Goal: Task Accomplishment & Management: Use online tool/utility

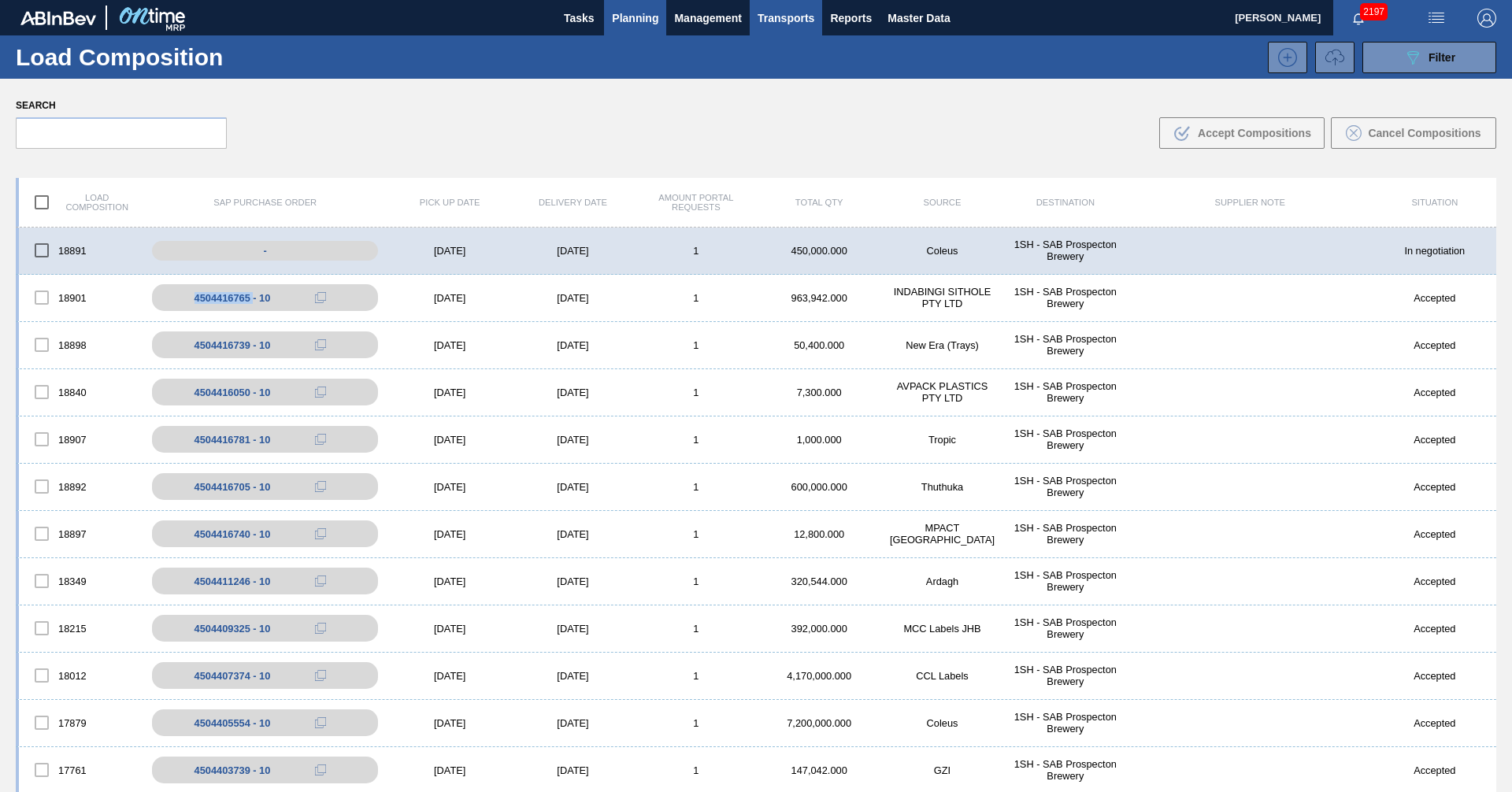
click at [641, 16] on span "Planning" at bounding box center [634, 18] width 47 height 19
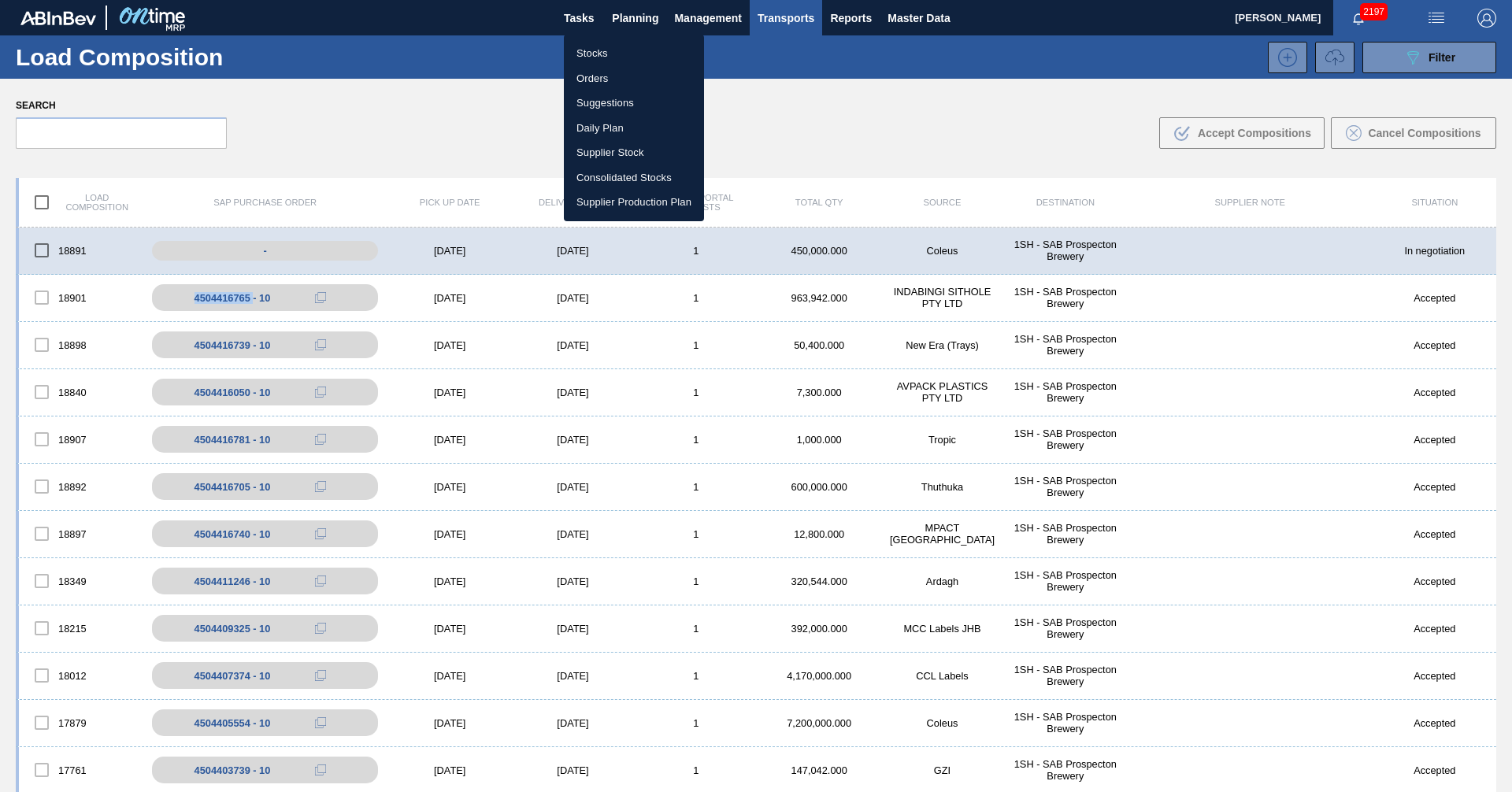
click at [586, 53] on li "Stocks" at bounding box center [634, 53] width 141 height 25
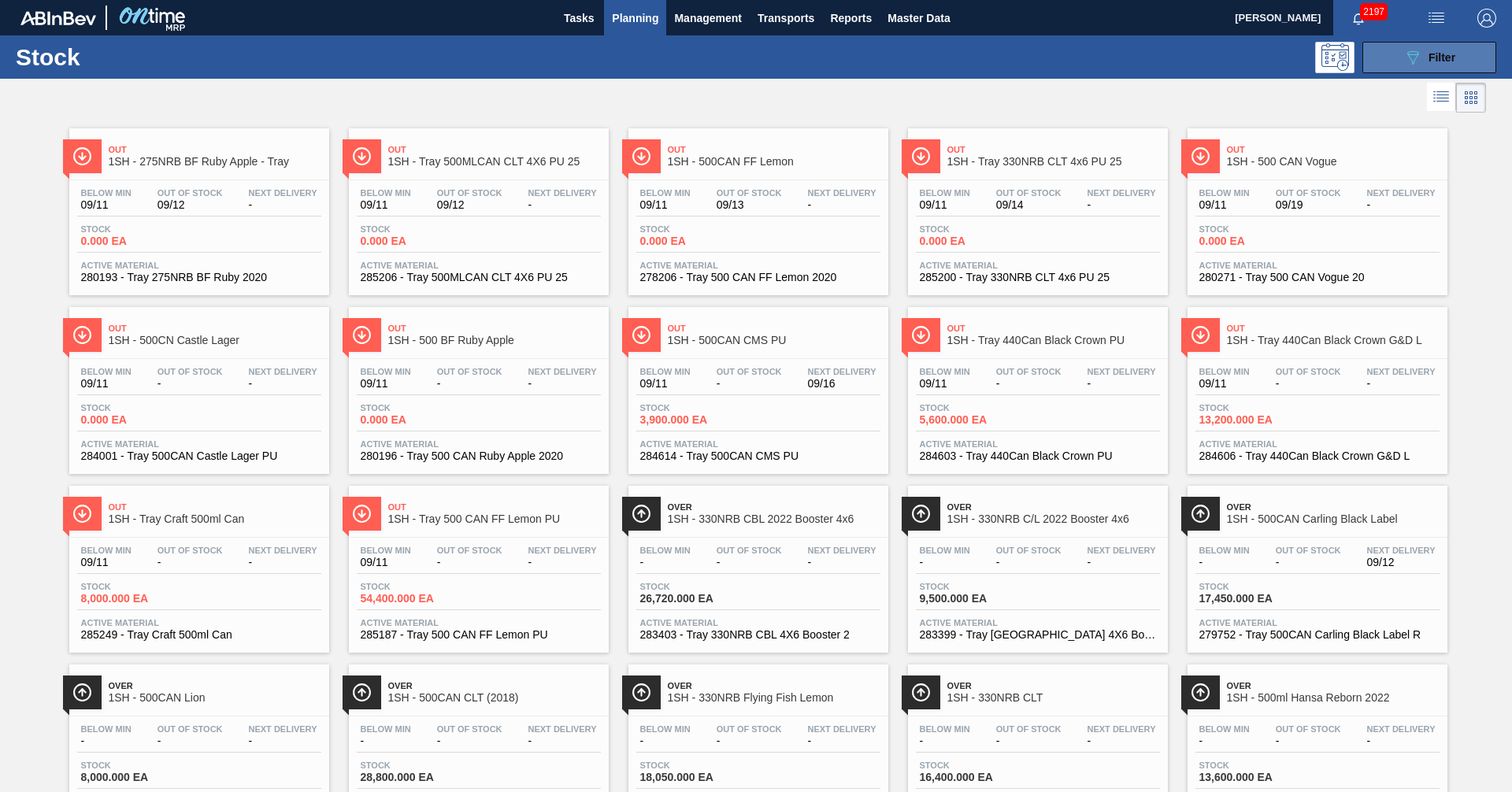
click at [1435, 63] on span "Filter" at bounding box center [1443, 57] width 27 height 13
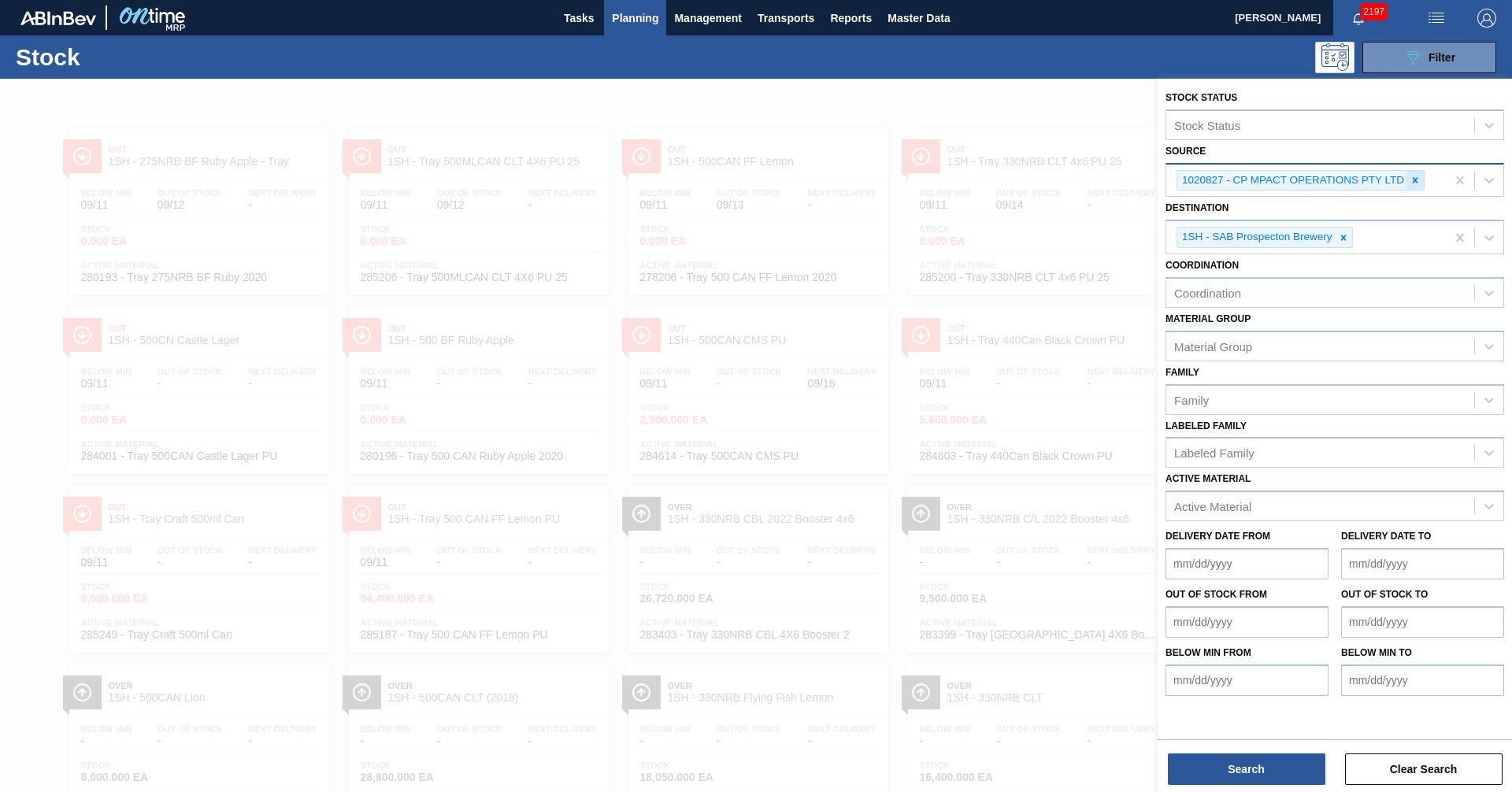
click at [1417, 180] on icon at bounding box center [1415, 180] width 11 height 11
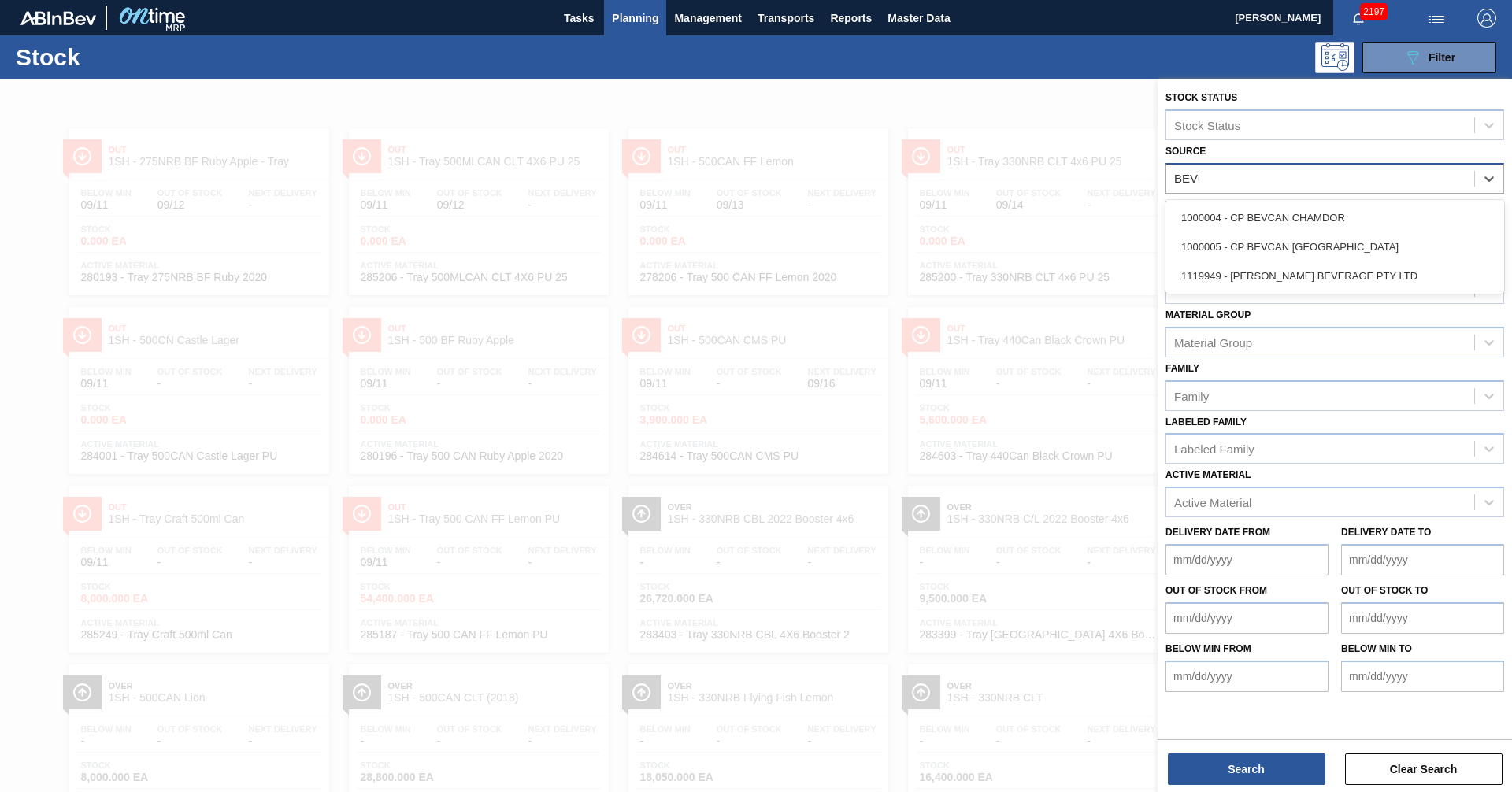
type input "BEVCA"
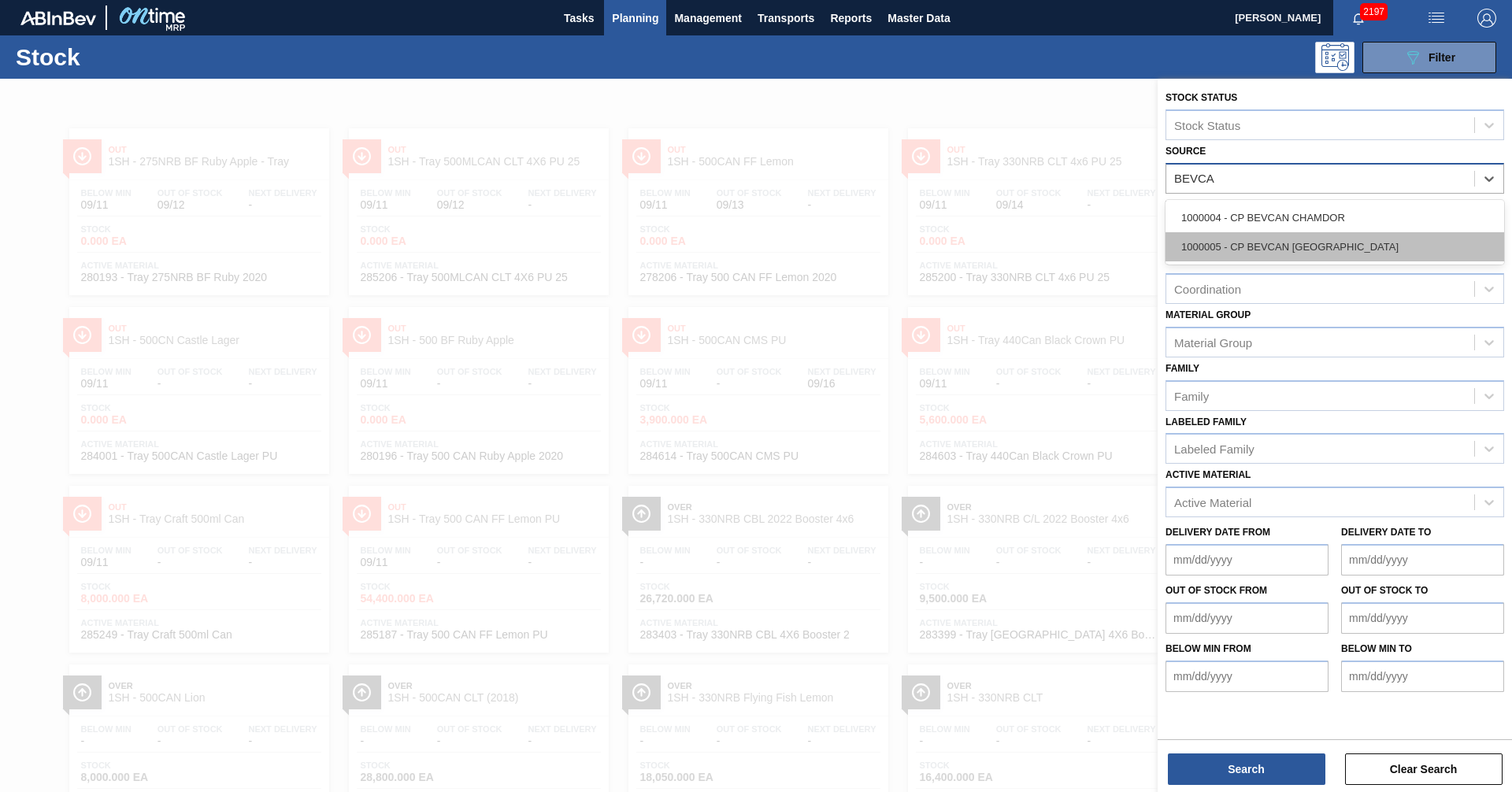
click at [1275, 246] on div "1000005 - CP BEVCAN [GEOGRAPHIC_DATA]" at bounding box center [1335, 246] width 339 height 29
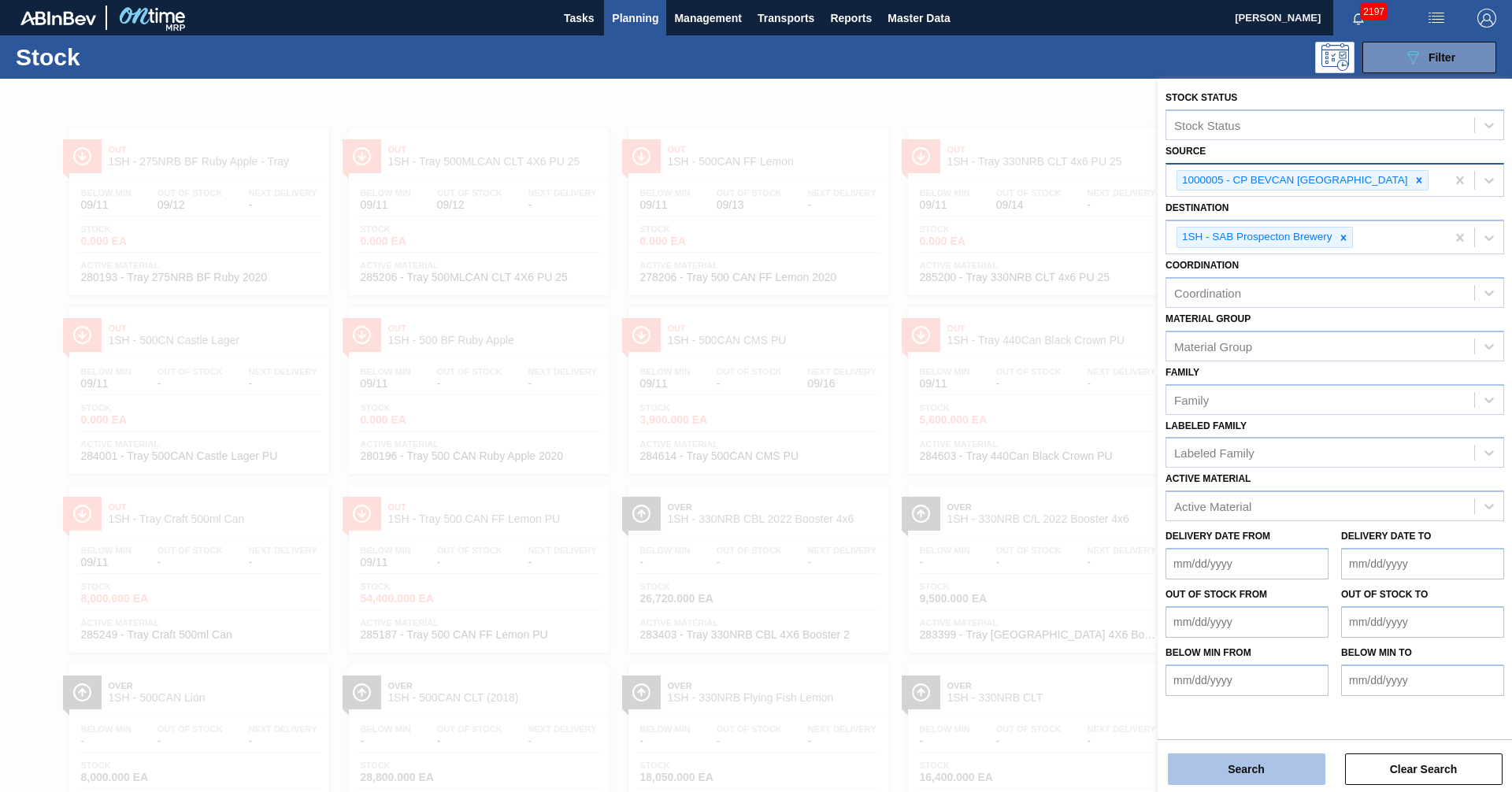
click at [1293, 776] on button "Search" at bounding box center [1247, 769] width 158 height 31
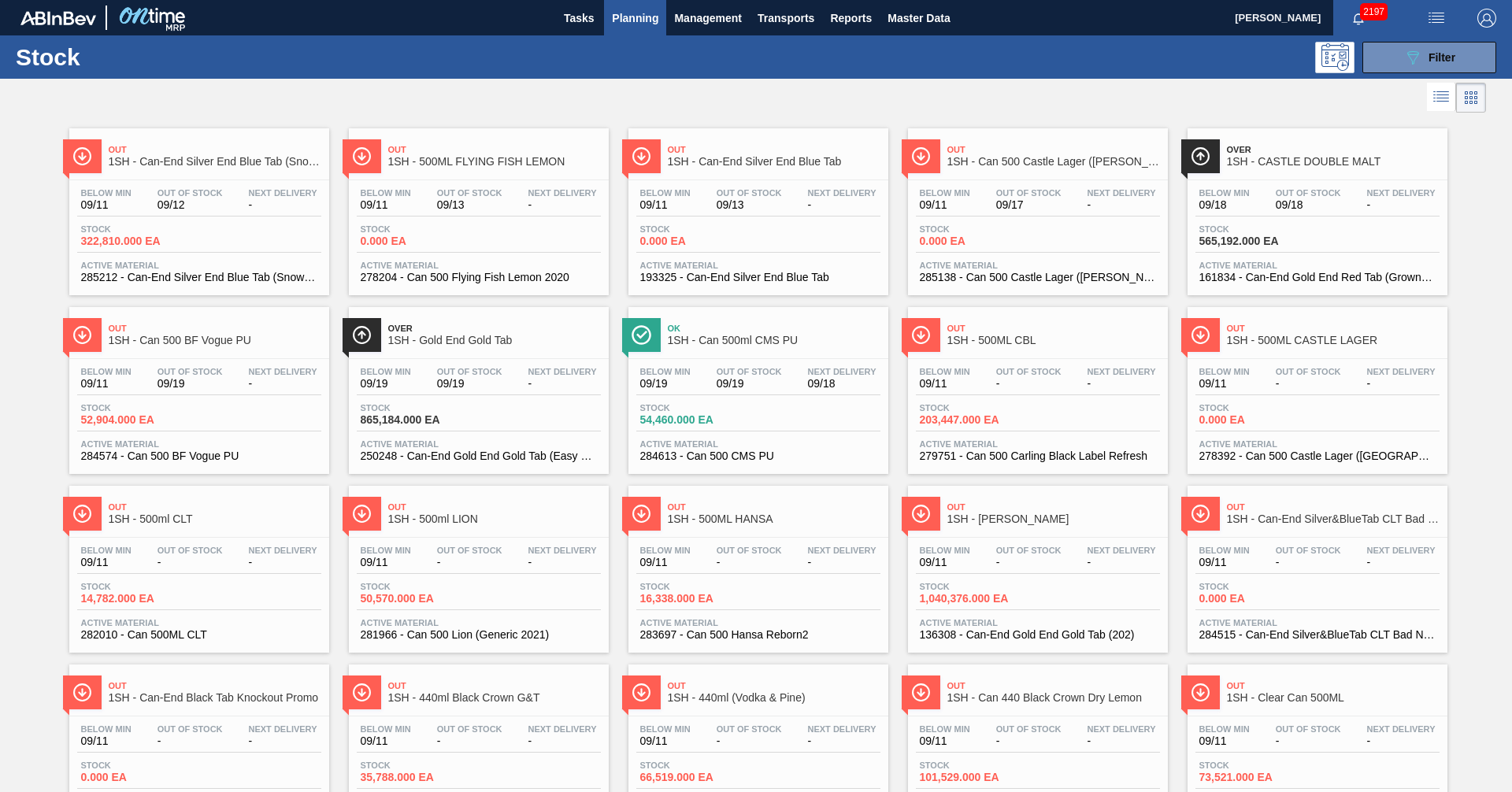
click at [1035, 155] on div "Out 1SH - Can 500 Castle Lager ([PERSON_NAME])" at bounding box center [1054, 157] width 213 height 36
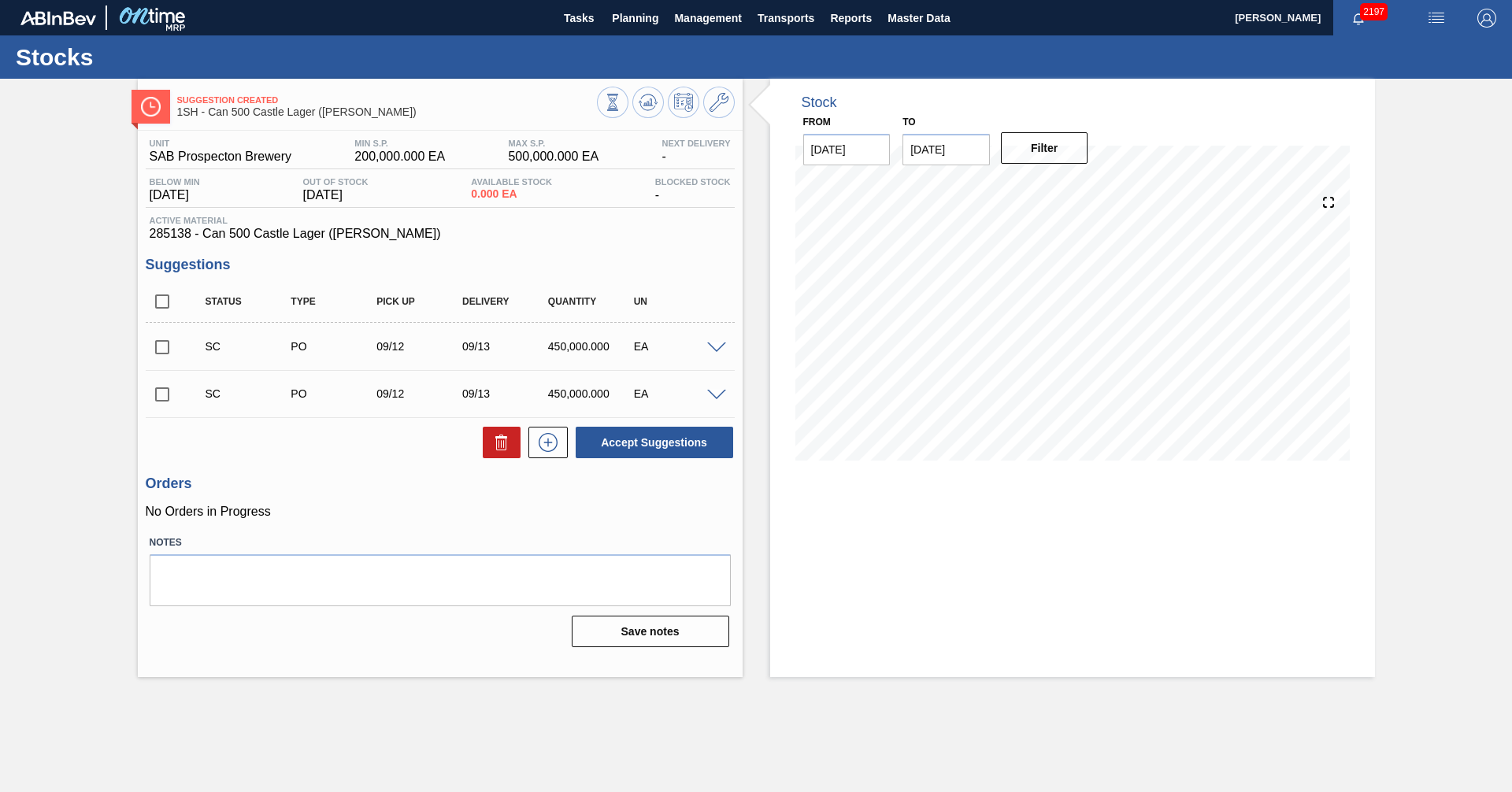
click at [158, 394] on input "checkbox" at bounding box center [162, 394] width 33 height 33
click at [667, 436] on button "Accept Suggestions" at bounding box center [655, 442] width 158 height 31
checkbox input "false"
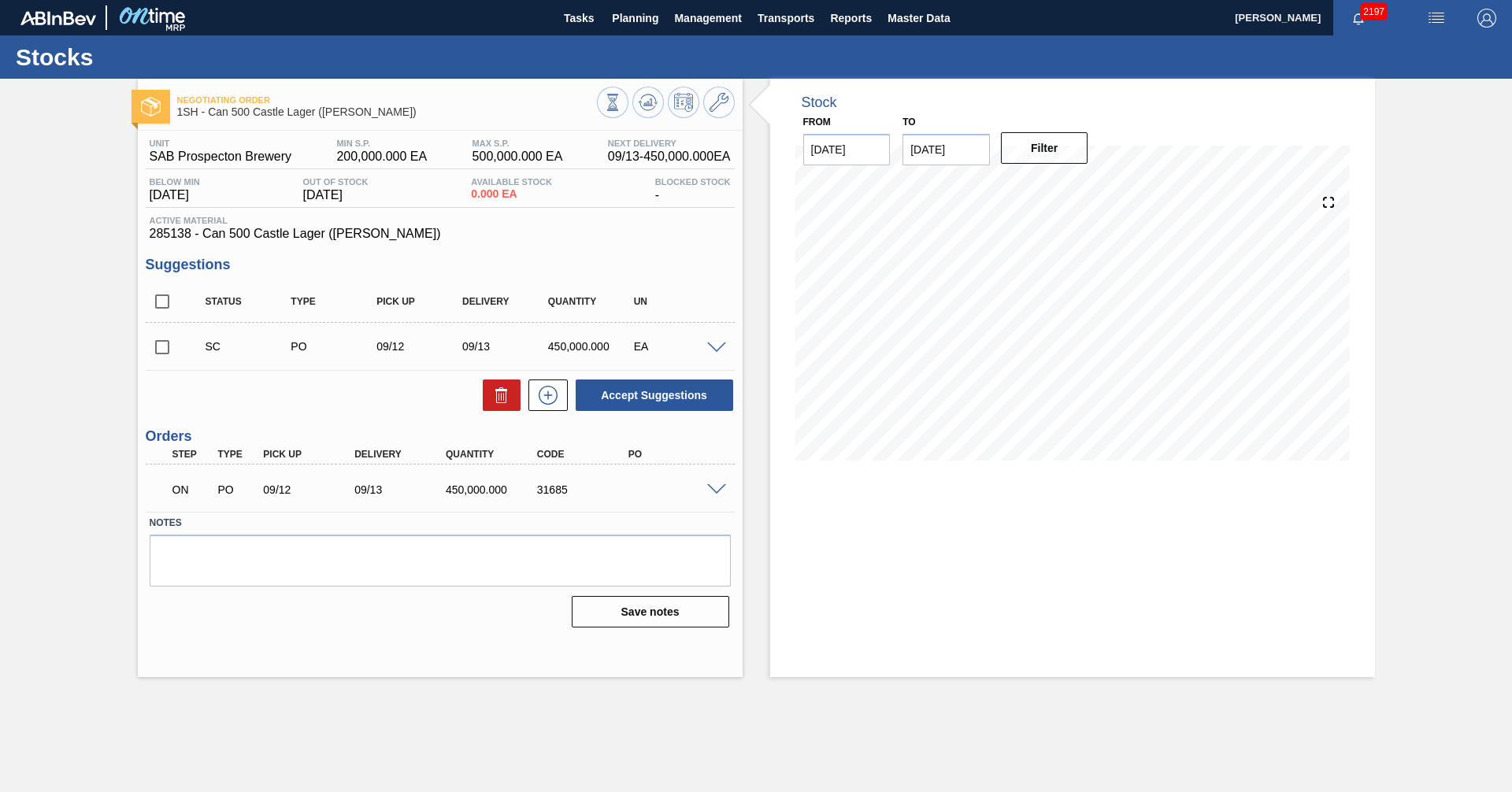
click at [712, 488] on span at bounding box center [717, 490] width 19 height 12
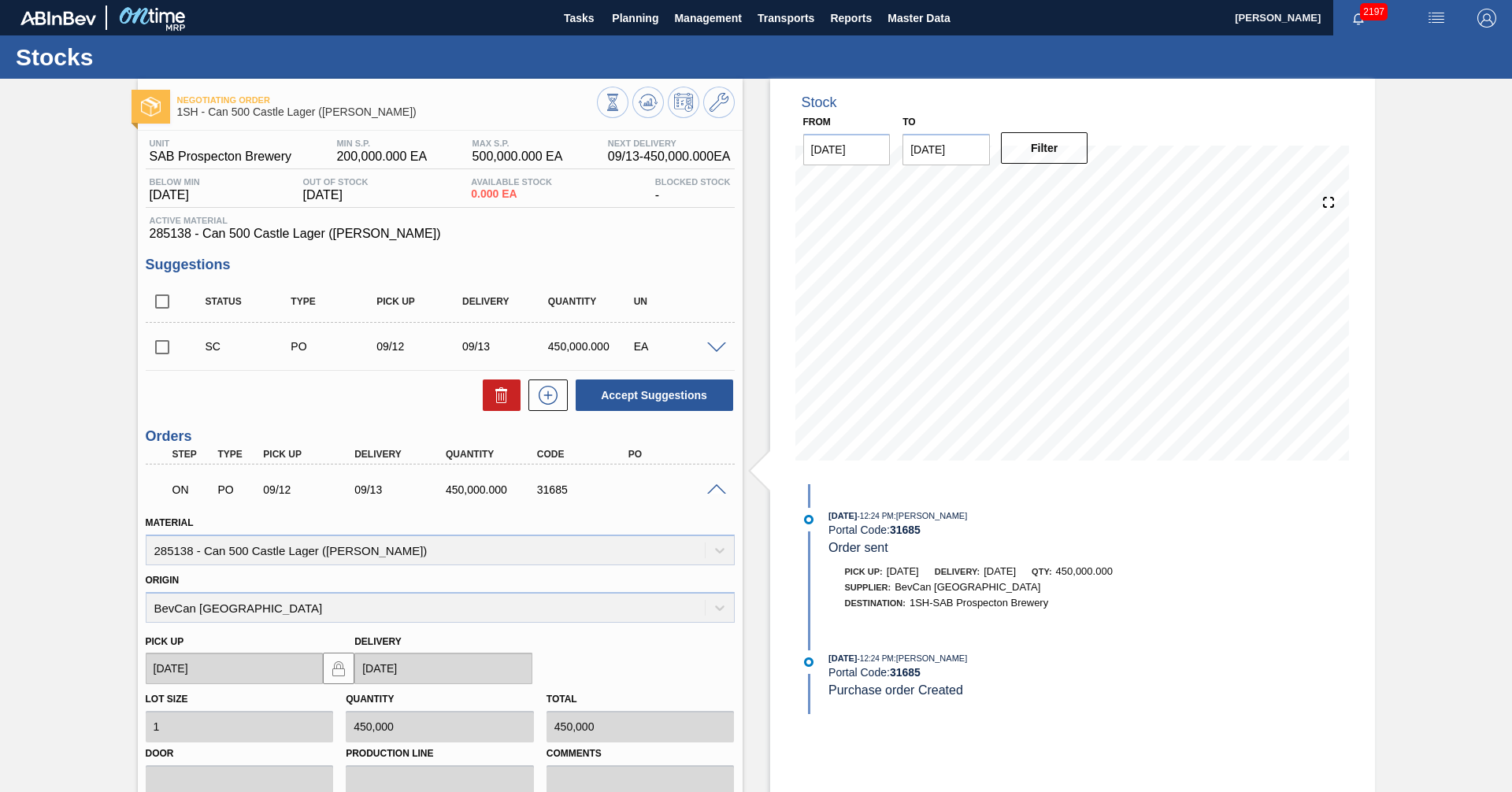
click at [712, 488] on span at bounding box center [717, 490] width 19 height 12
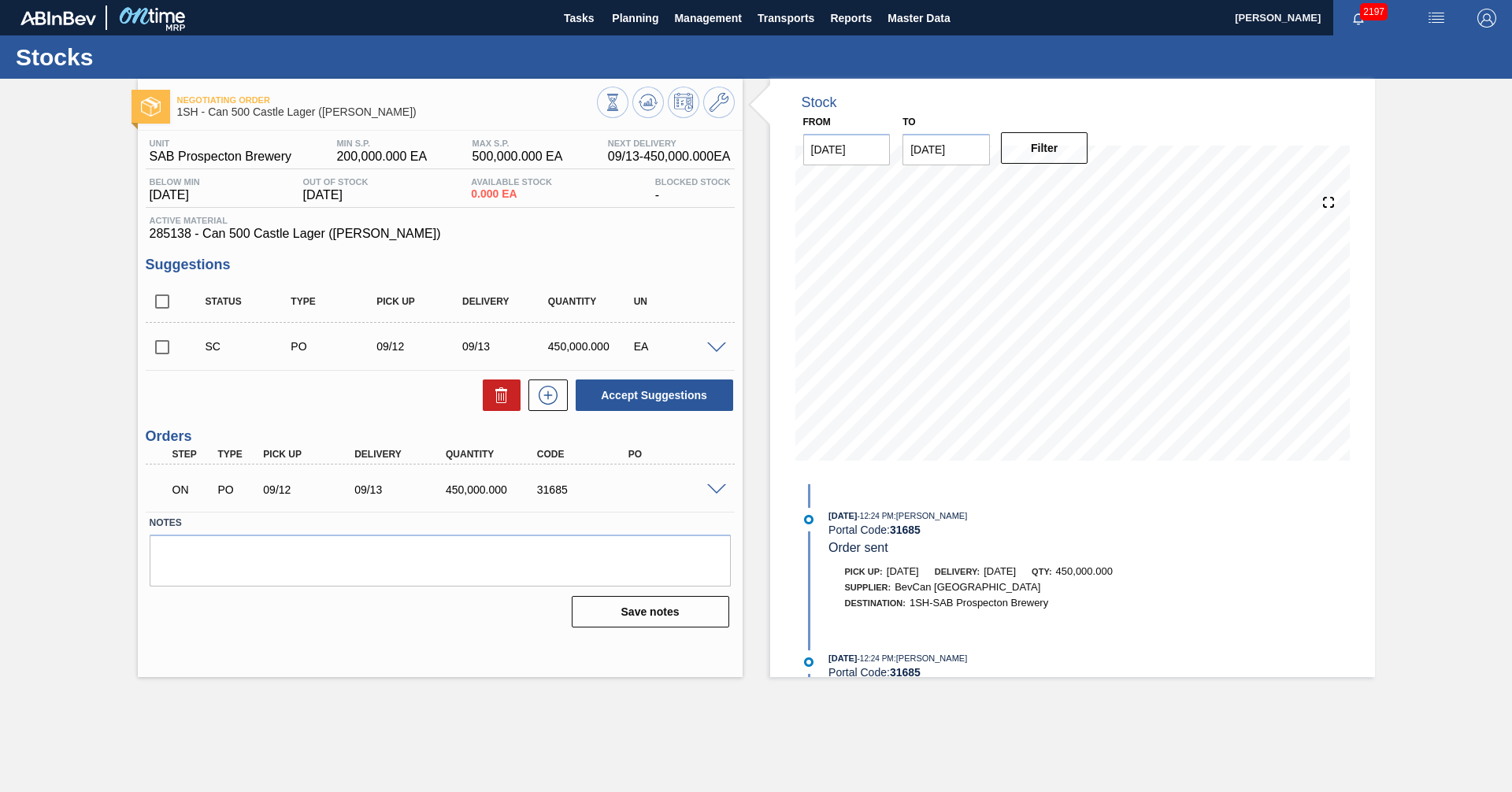
click at [717, 487] on span at bounding box center [717, 490] width 19 height 12
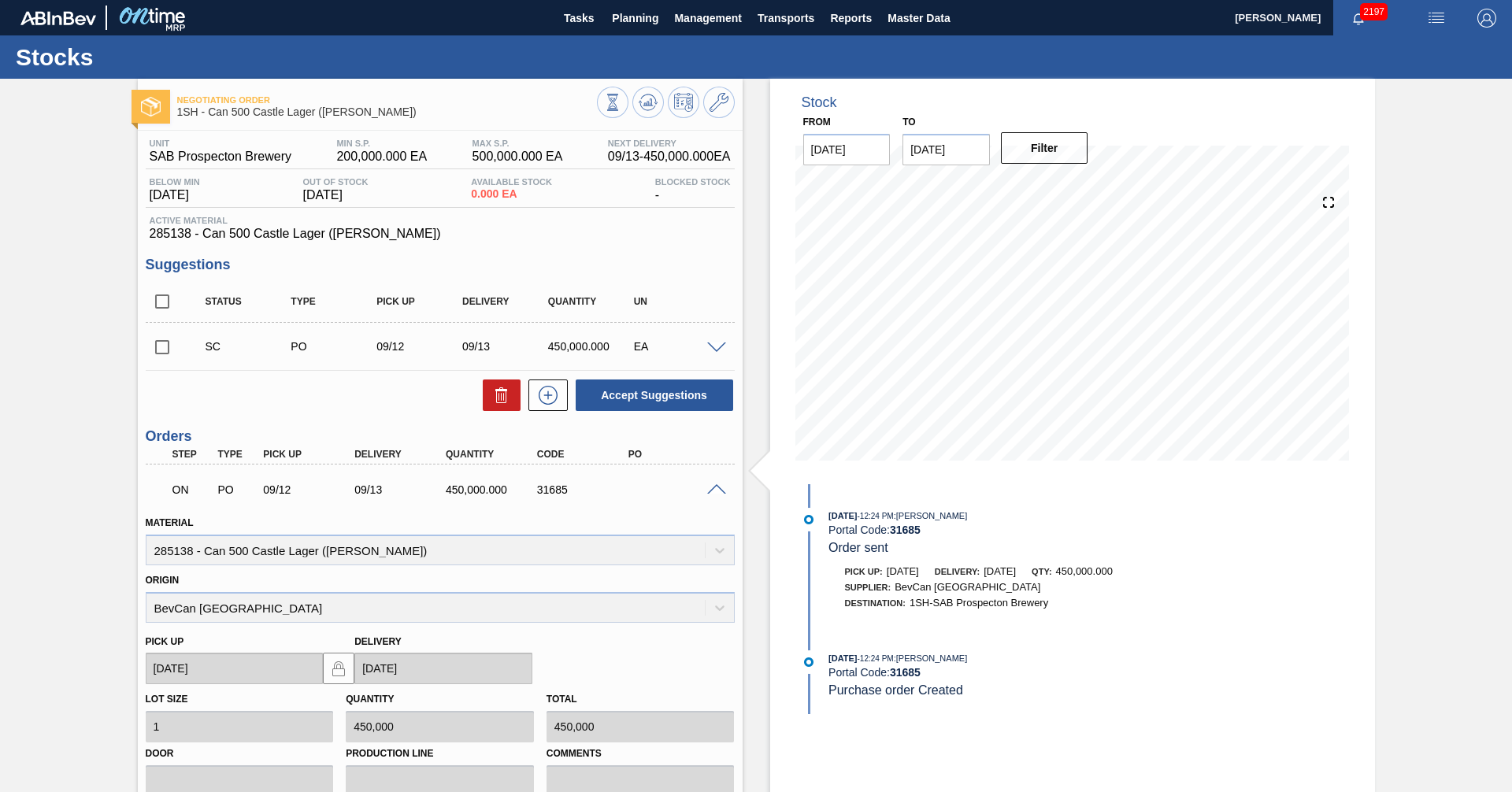
click at [717, 487] on span at bounding box center [717, 490] width 19 height 12
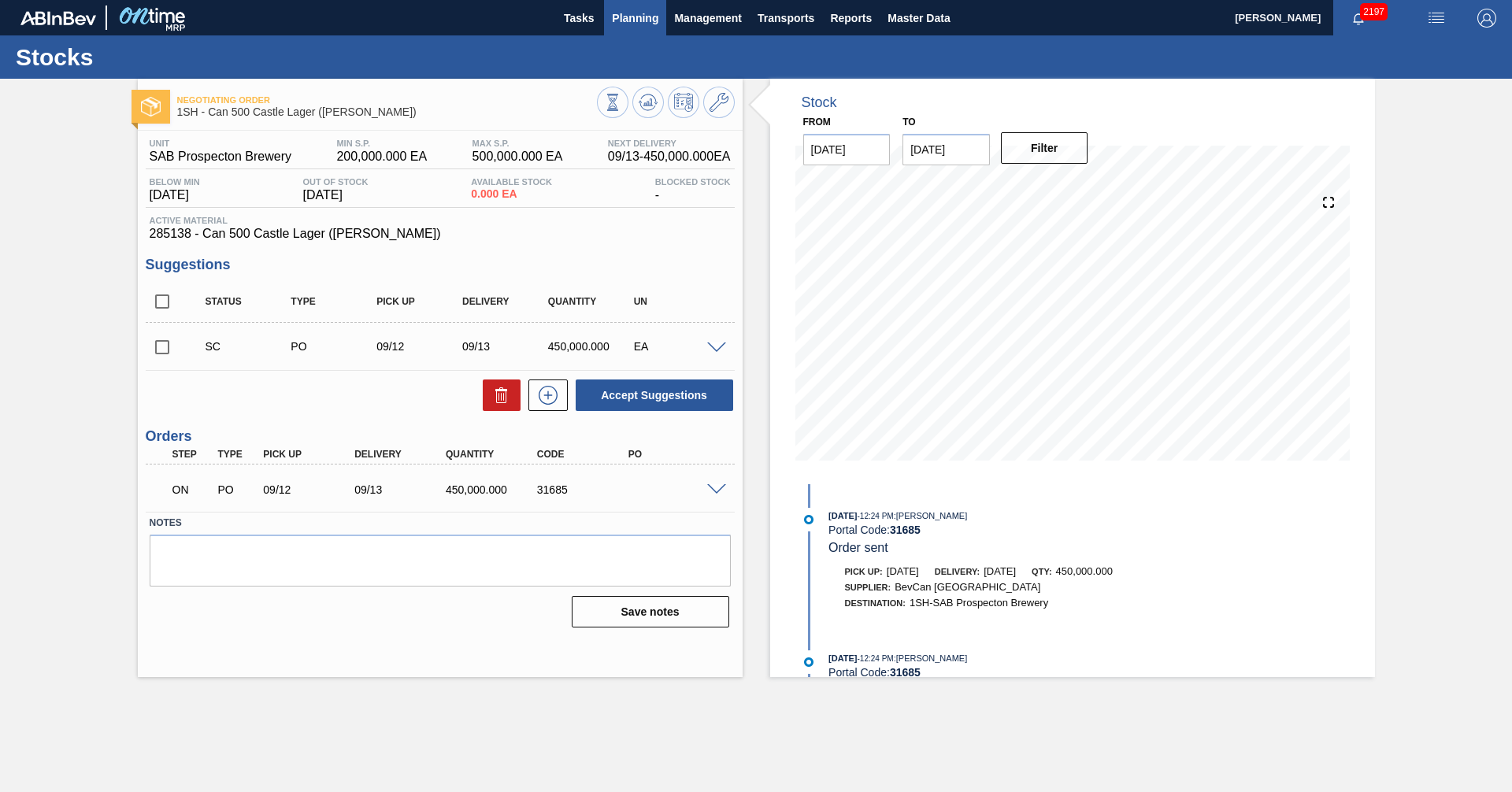
click at [625, 10] on span "Planning" at bounding box center [634, 18] width 47 height 19
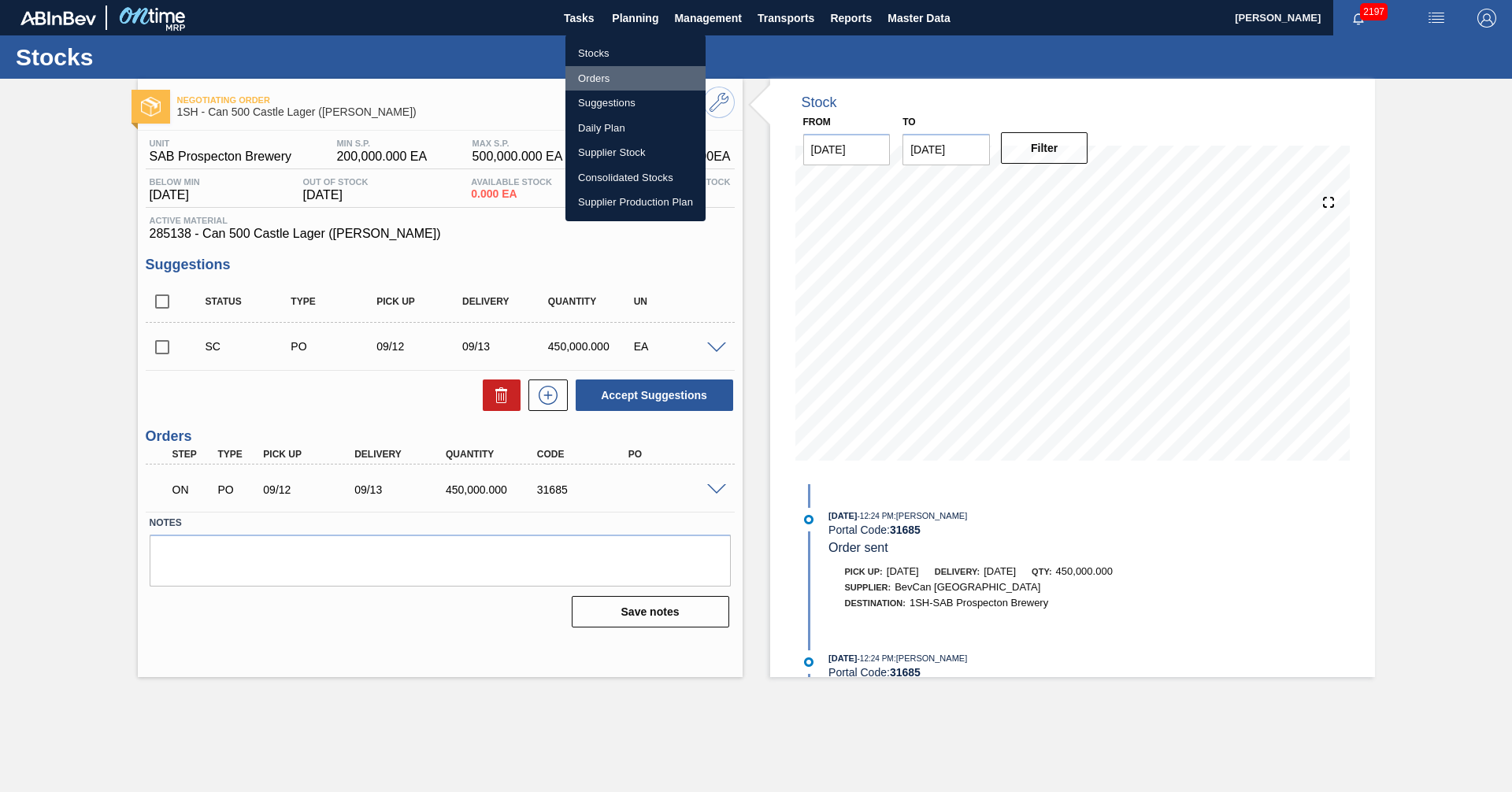
click at [611, 72] on li "Orders" at bounding box center [636, 79] width 141 height 25
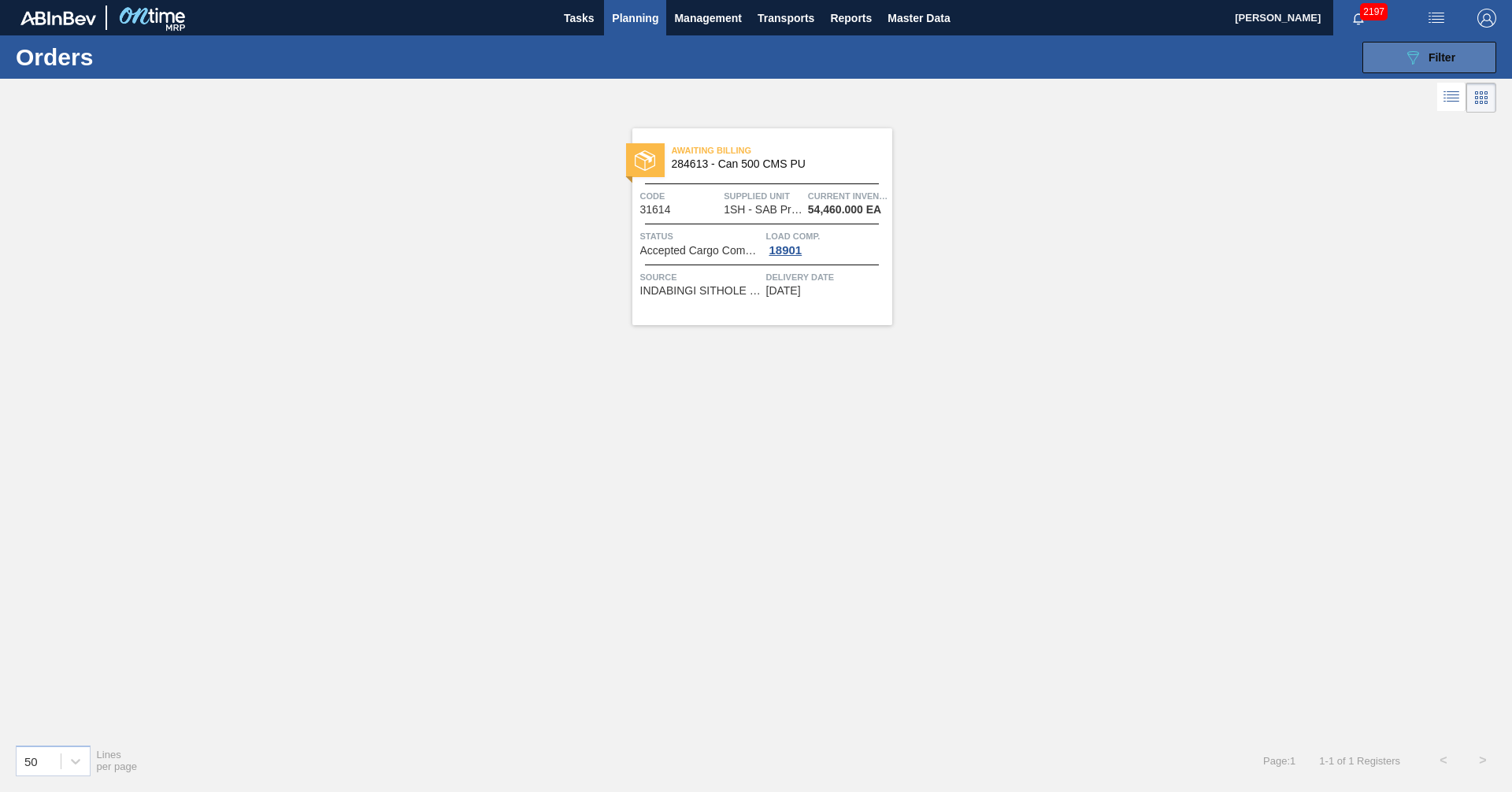
click at [1404, 61] on icon "089F7B8B-B2A5-4AFE-B5C0-19BA573D28AC" at bounding box center [1413, 58] width 19 height 19
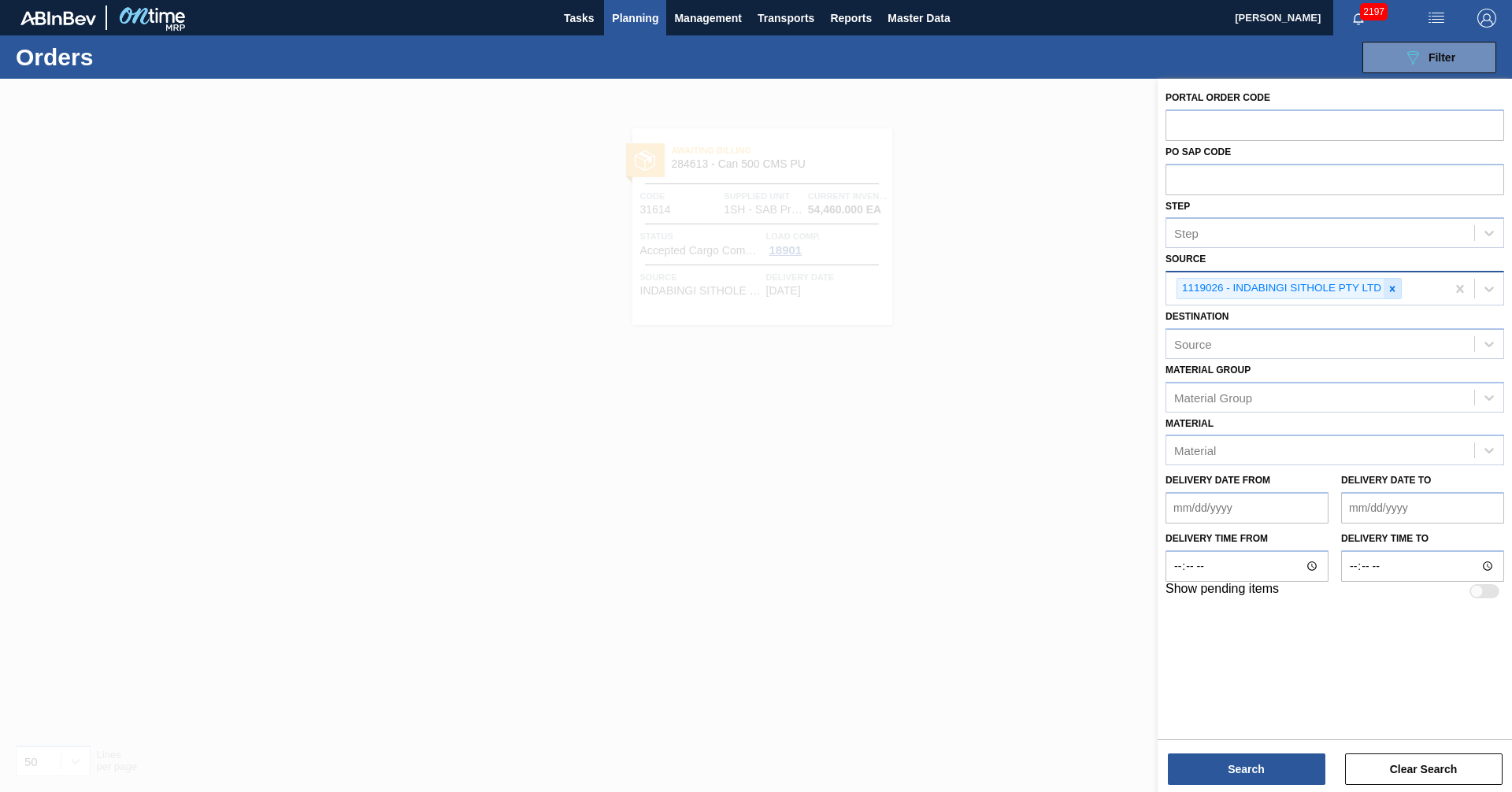
click at [1387, 285] on icon at bounding box center [1392, 289] width 11 height 11
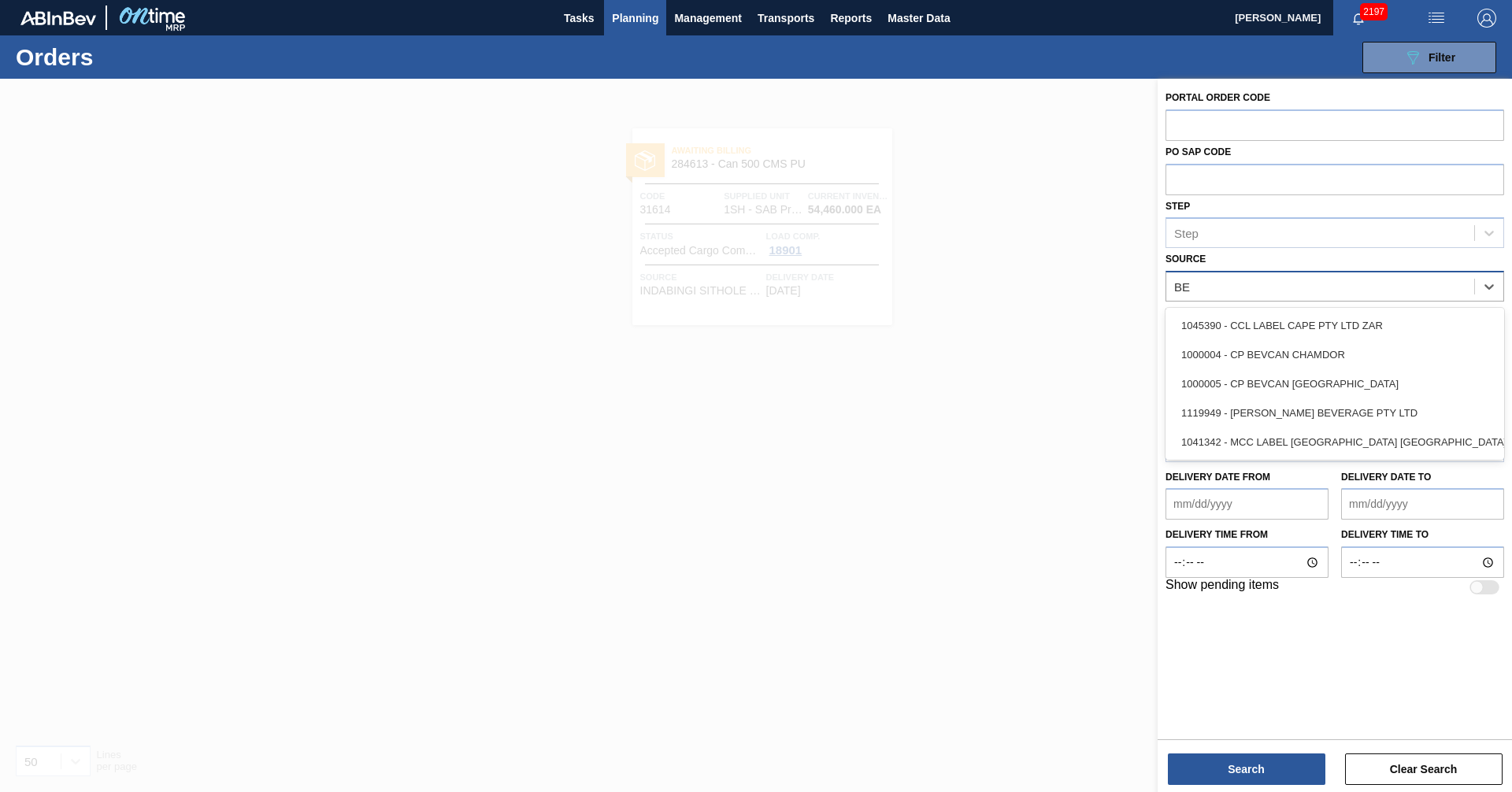
type input "[PERSON_NAME]"
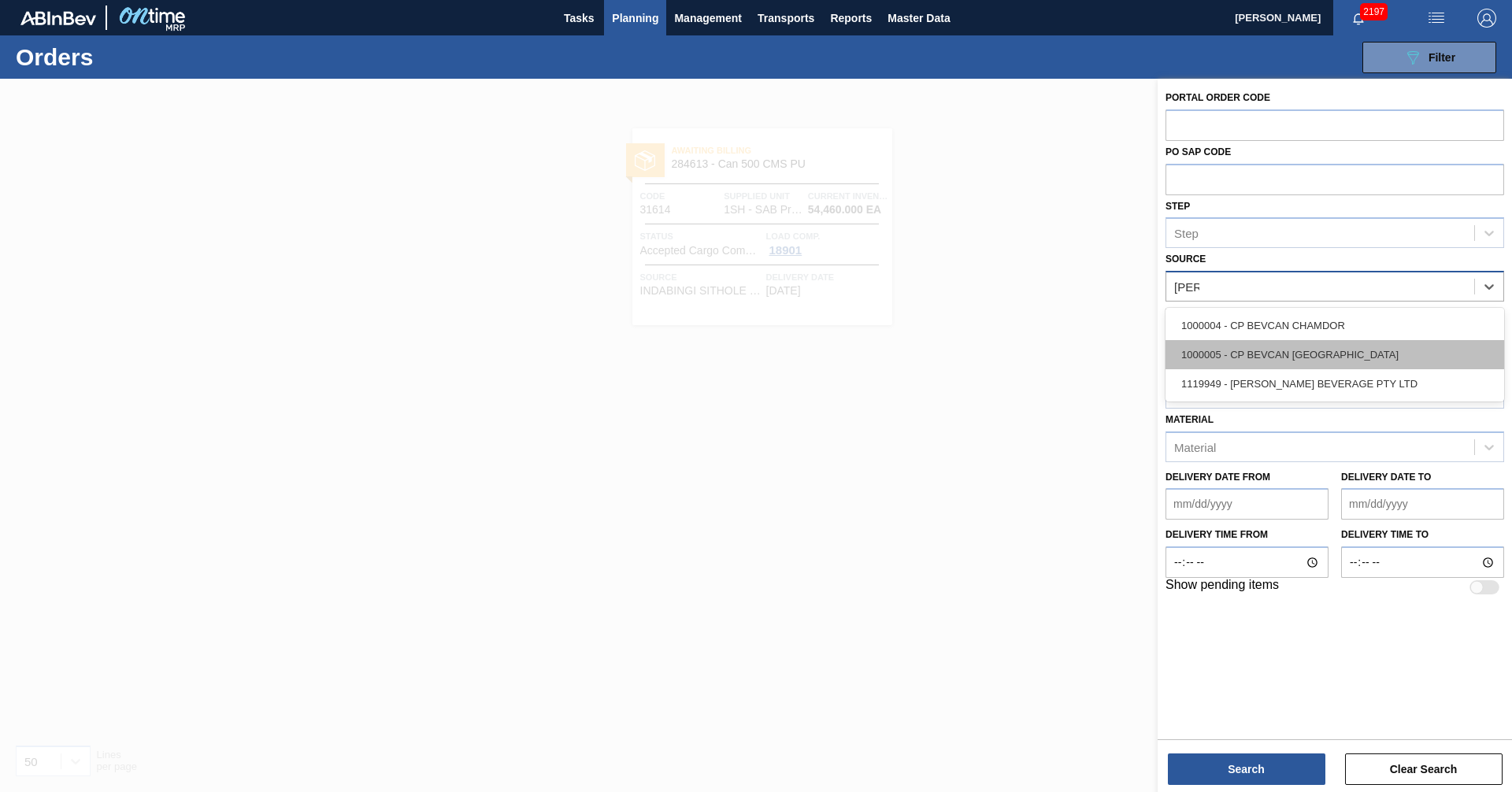
click at [1249, 349] on div "1000005 - CP BEVCAN [GEOGRAPHIC_DATA]" at bounding box center [1335, 355] width 339 height 29
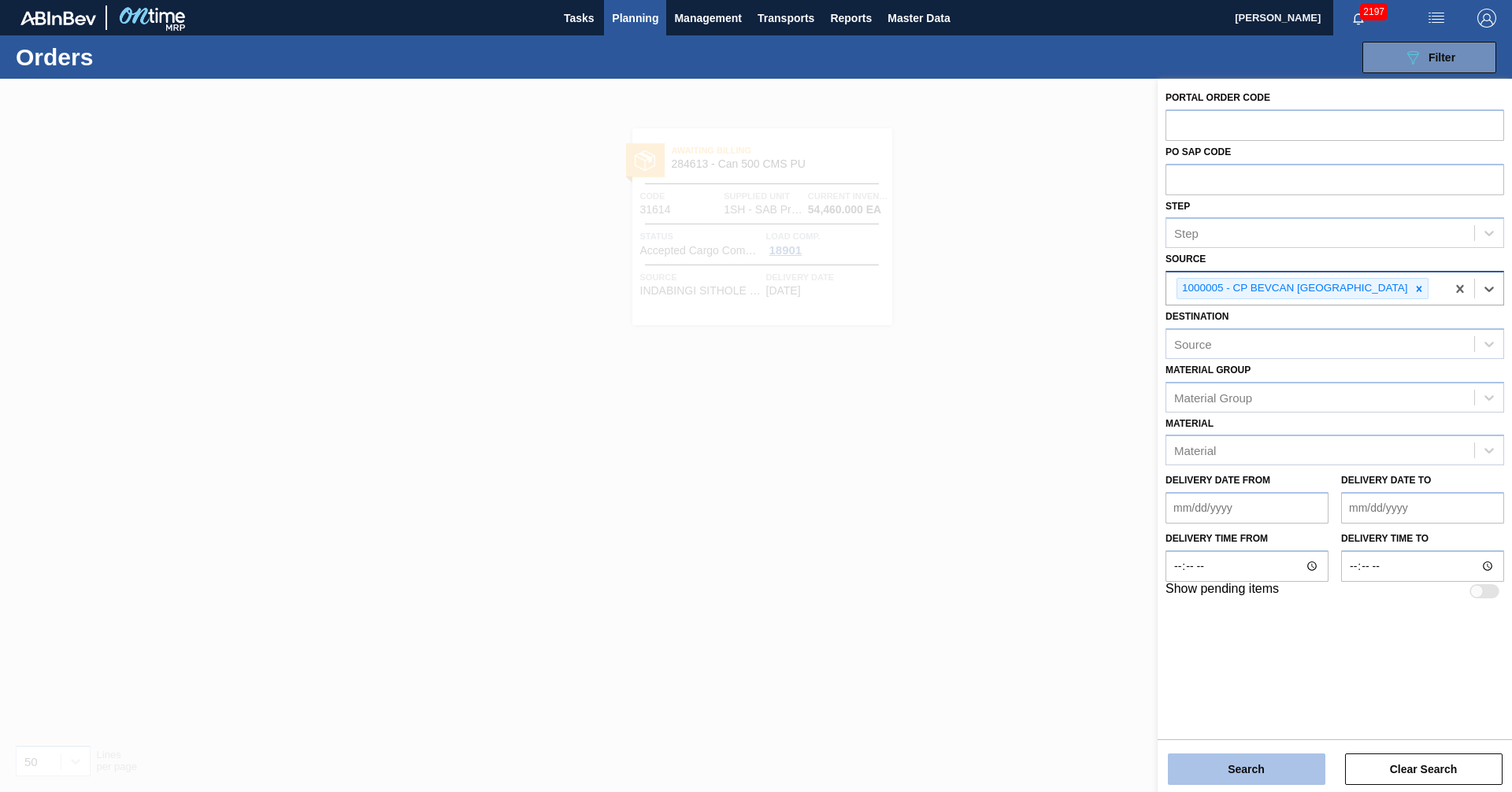
click at [1222, 770] on button "Search" at bounding box center [1247, 769] width 158 height 31
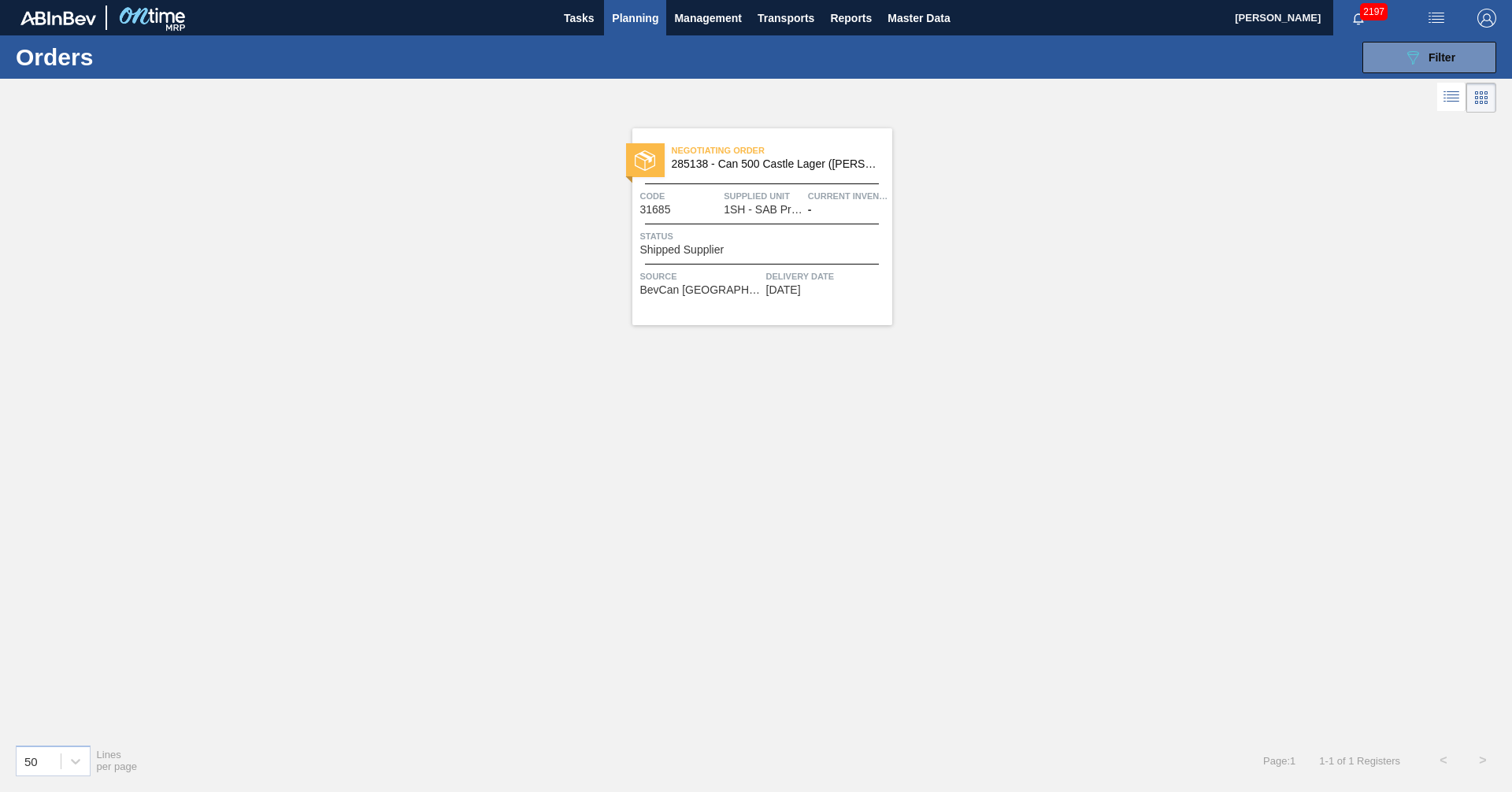
click at [884, 570] on div "Negotiating Order 285138 - Can 500 Castle Lager ([PERSON_NAME]) Code 31685 Supp…" at bounding box center [756, 424] width 1512 height 615
